Goal: Find specific page/section: Find specific page/section

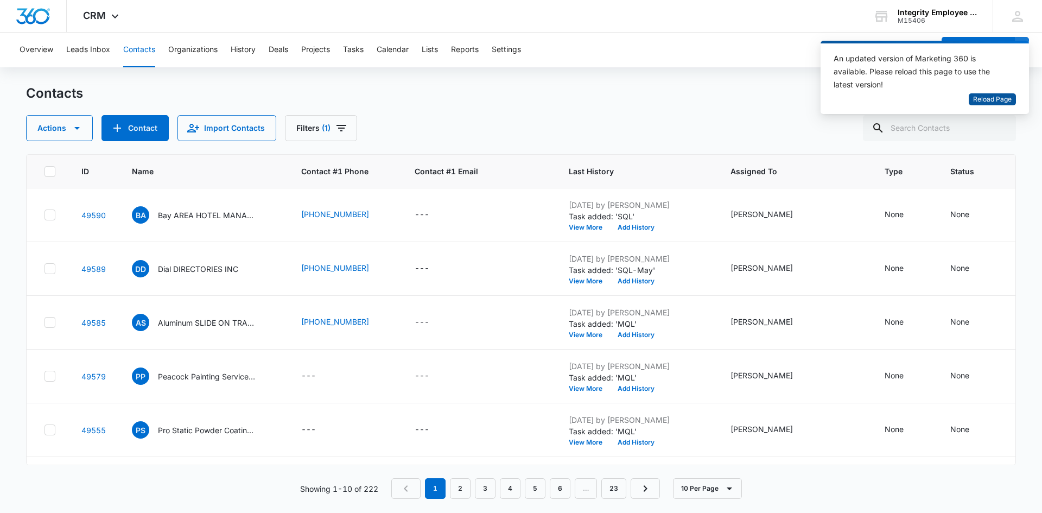
click at [1002, 100] on span "Reload Page" at bounding box center [992, 99] width 39 height 10
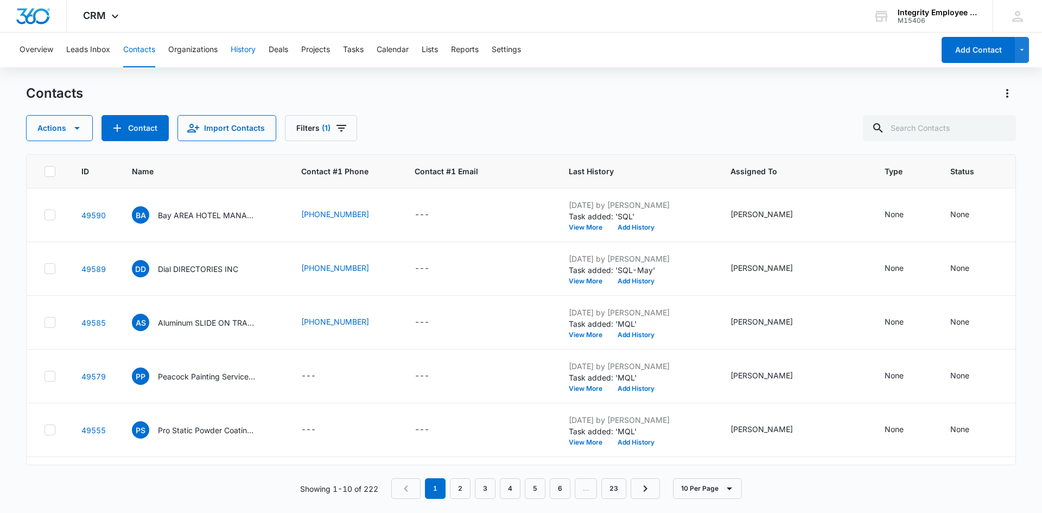
click at [251, 53] on button "History" at bounding box center [243, 50] width 25 height 35
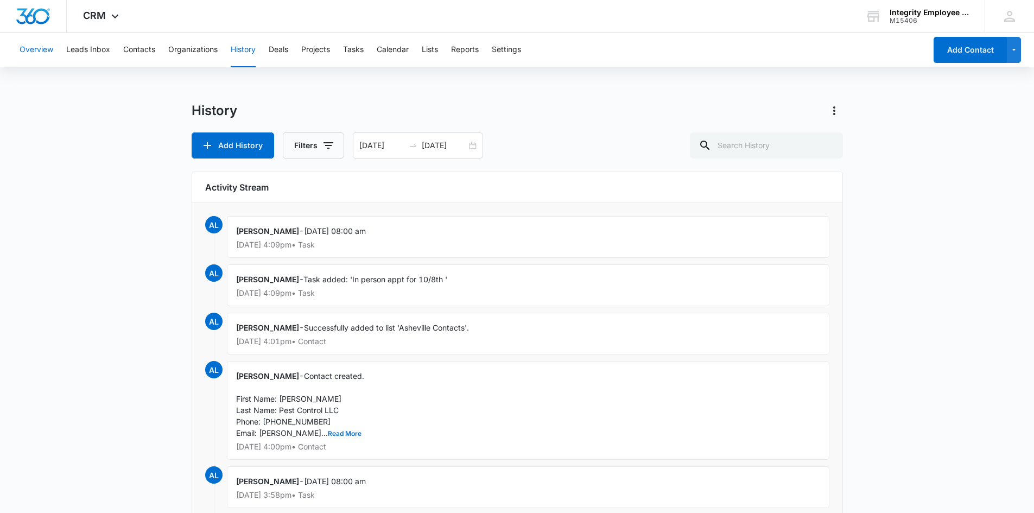
click at [42, 44] on button "Overview" at bounding box center [37, 50] width 34 height 35
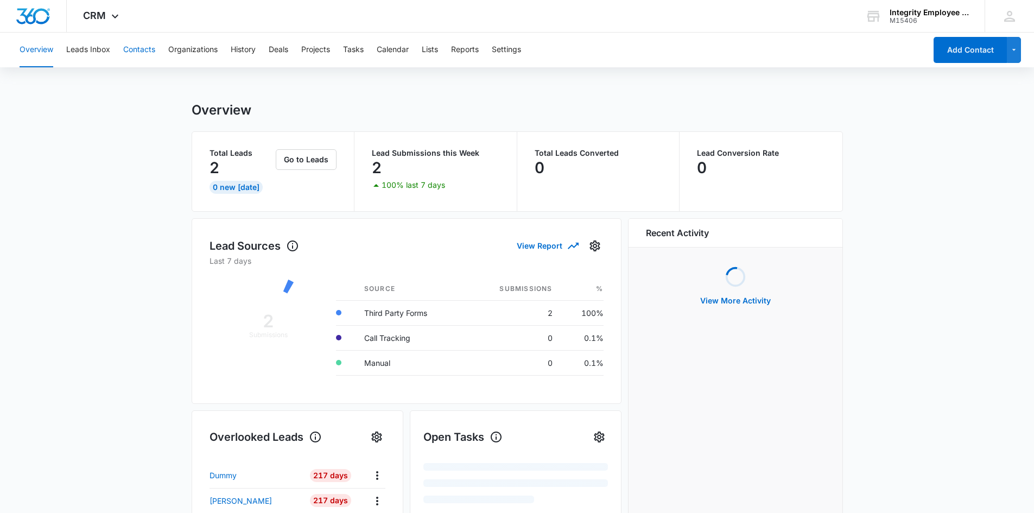
click at [128, 47] on button "Contacts" at bounding box center [139, 50] width 32 height 35
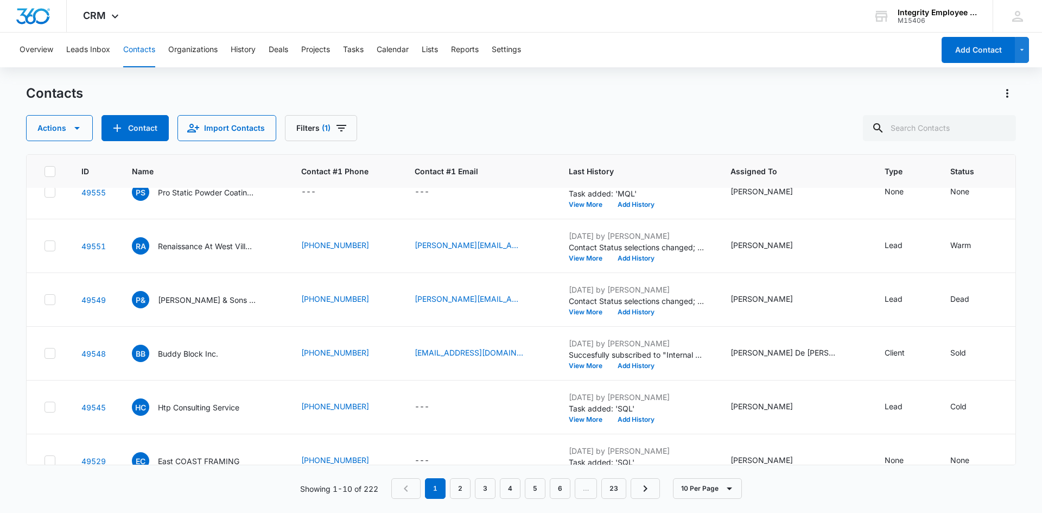
scroll to position [269, 0]
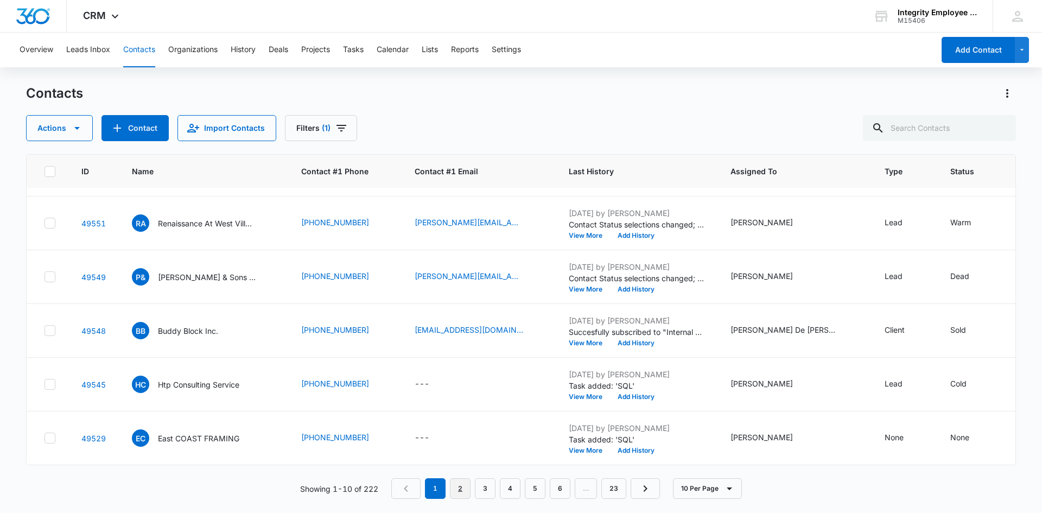
click at [454, 483] on link "2" at bounding box center [460, 488] width 21 height 21
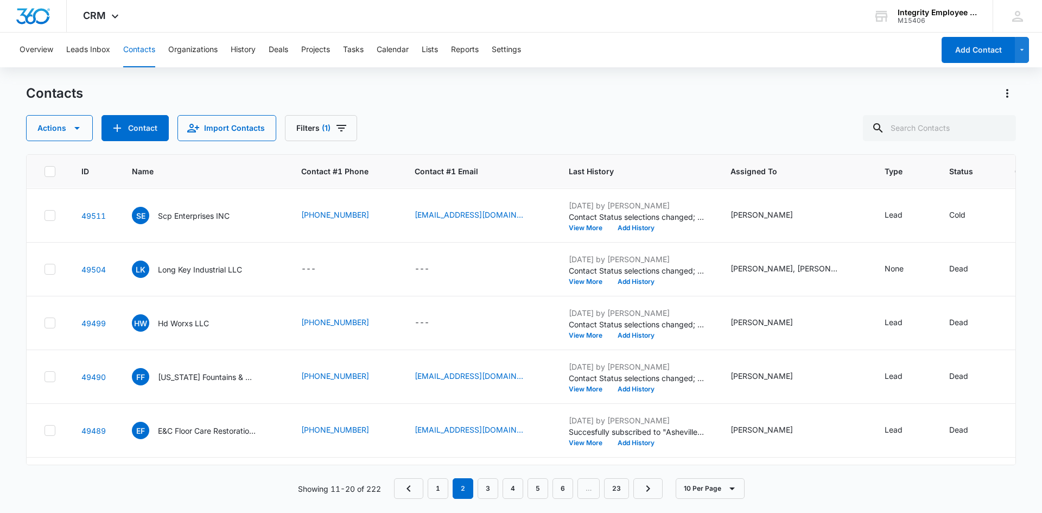
scroll to position [0, 0]
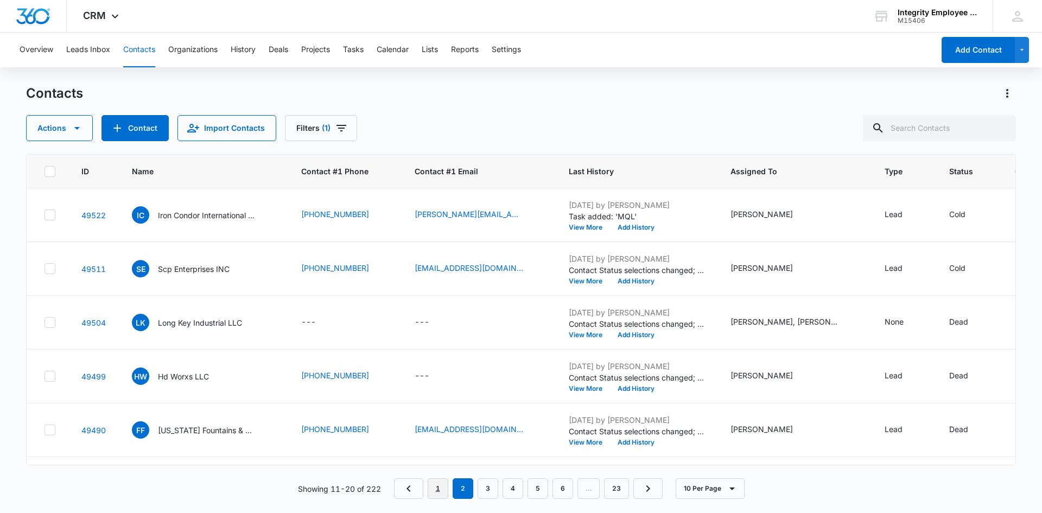
click at [438, 481] on link "1" at bounding box center [438, 488] width 21 height 21
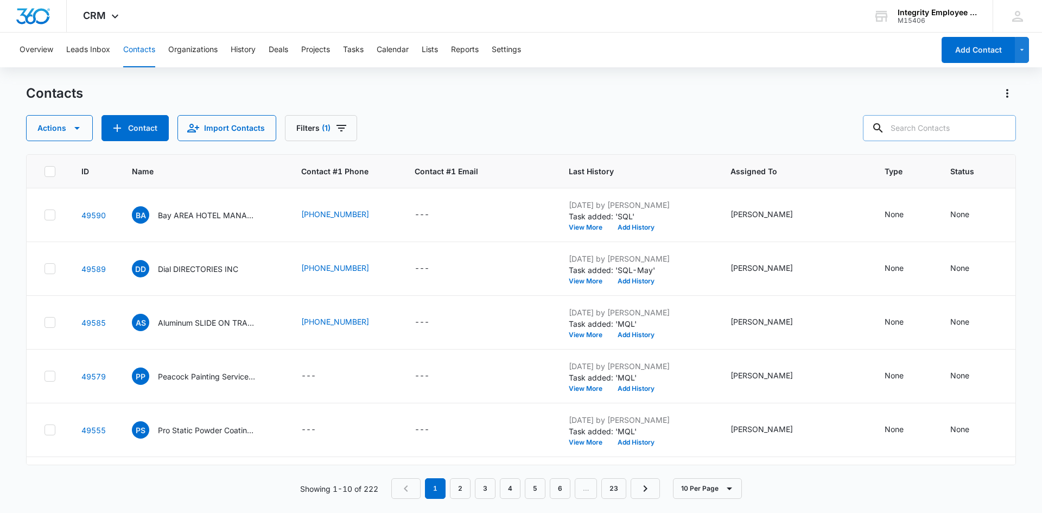
drag, startPoint x: 895, startPoint y: 110, endPoint x: 905, endPoint y: 123, distance: 16.3
click at [896, 111] on div "Contacts Actions Contact Import Contacts Filters (1)" at bounding box center [521, 113] width 990 height 56
click at [911, 136] on input "text" at bounding box center [939, 128] width 153 height 26
type input "Kings ACS"
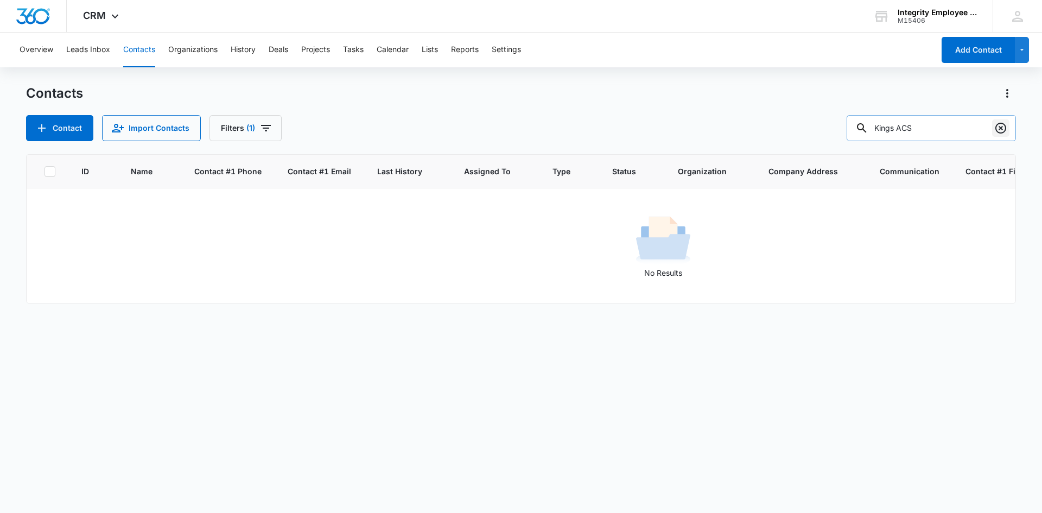
click at [1006, 130] on icon "Clear" at bounding box center [1000, 128] width 11 height 11
